Goal: Task Accomplishment & Management: Manage account settings

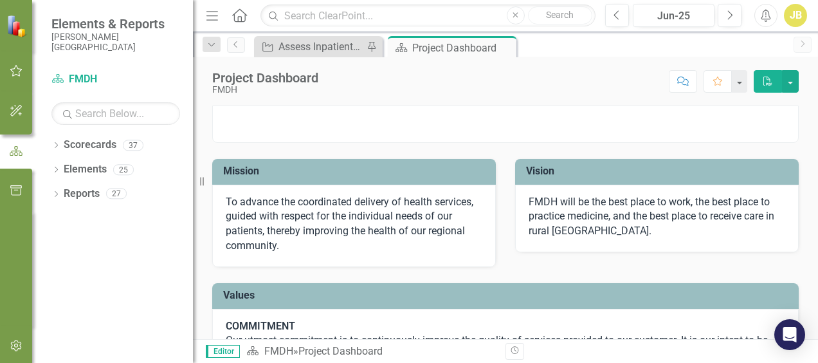
click at [522, 106] on img at bounding box center [505, 106] width 585 height 0
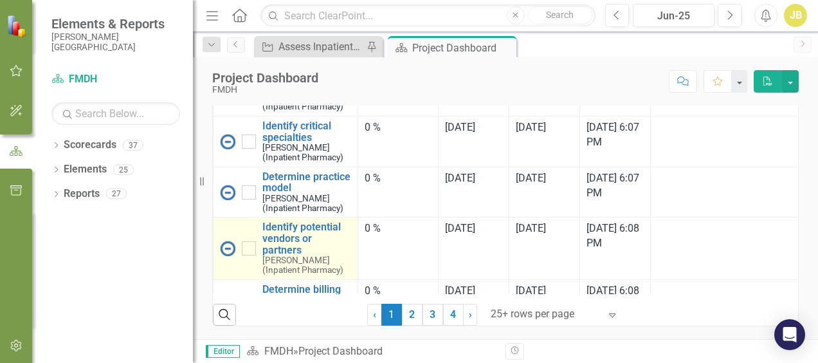
scroll to position [1029, 0]
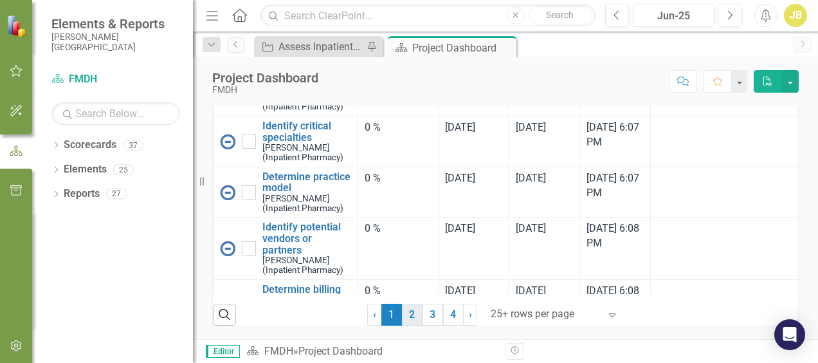
click at [406, 316] on link "2" at bounding box center [412, 314] width 21 height 22
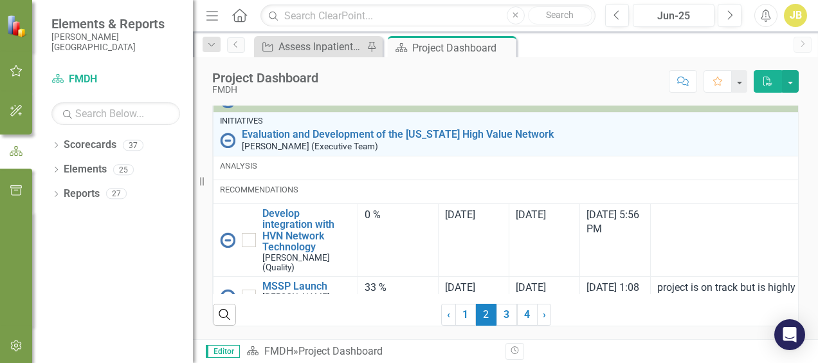
checkbox input "true"
checkbox input "false"
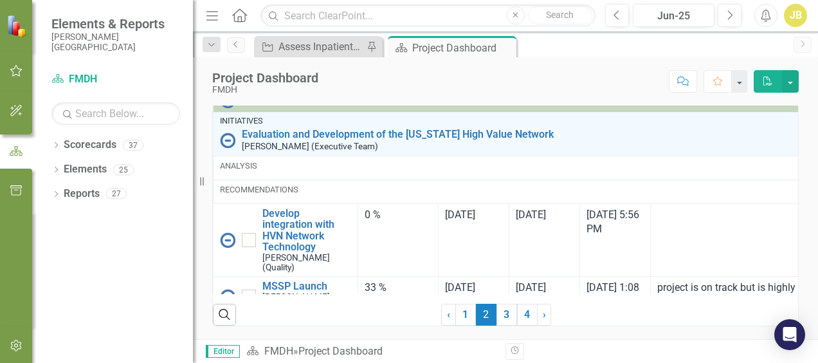
checkbox input "false"
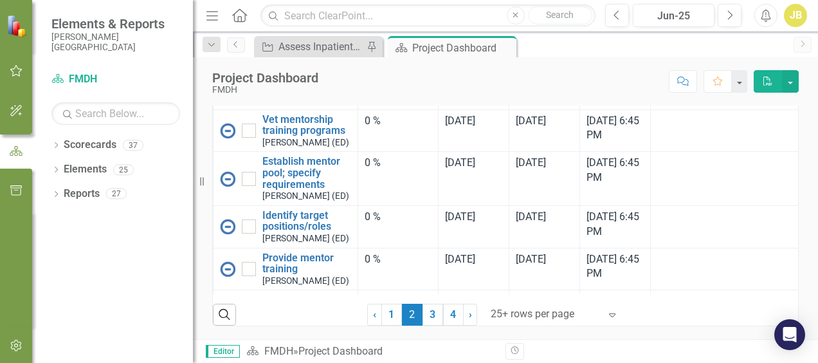
scroll to position [2252, 0]
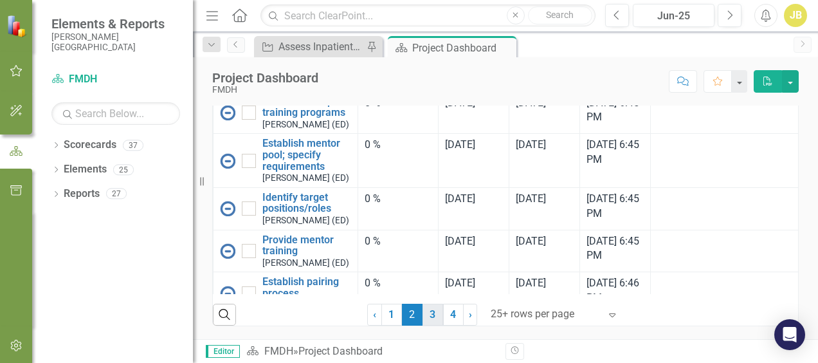
click at [433, 318] on link "3" at bounding box center [432, 314] width 21 height 22
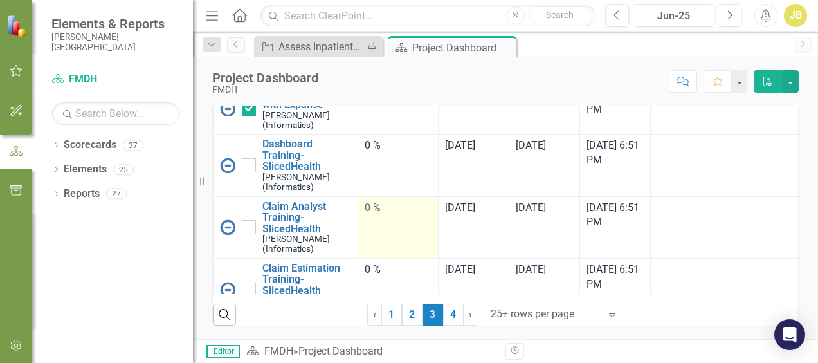
checkbox input "false"
checkbox input "true"
checkbox input "false"
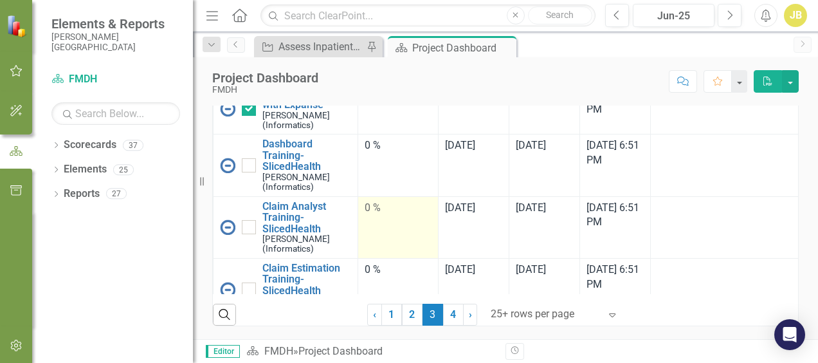
checkbox input "false"
checkbox input "true"
checkbox input "false"
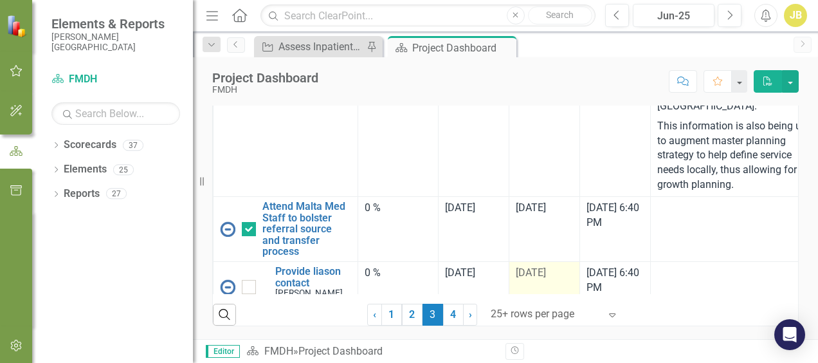
scroll to position [2179, 0]
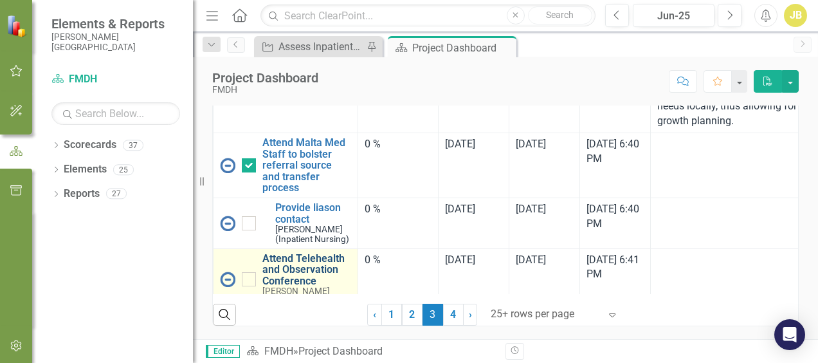
click at [297, 253] on link "Attend Telehealth and Observation Conference" at bounding box center [306, 270] width 89 height 34
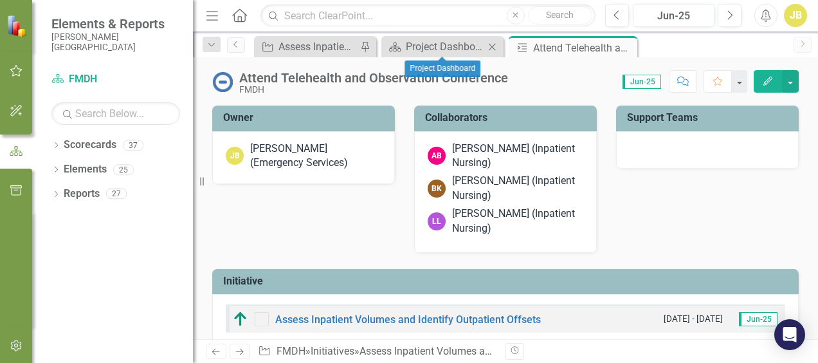
click at [491, 49] on icon "Close" at bounding box center [491, 47] width 13 height 10
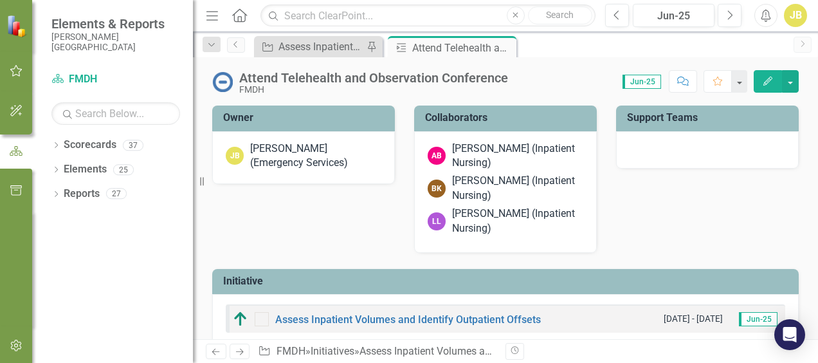
click at [0, 0] on icon "Close" at bounding box center [0, 0] width 0 height 0
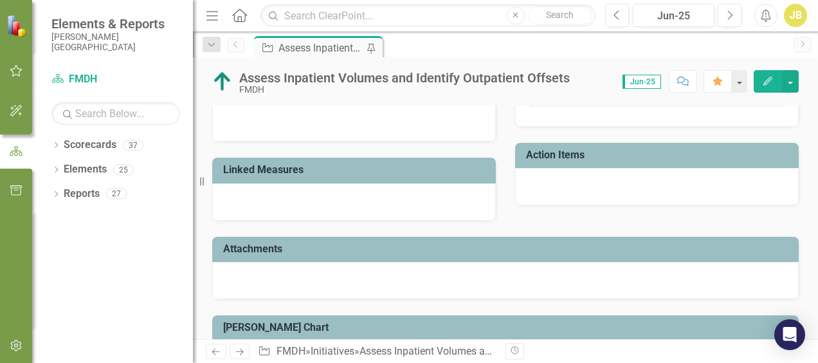
scroll to position [607, 0]
